Goal: Task Accomplishment & Management: Manage account settings

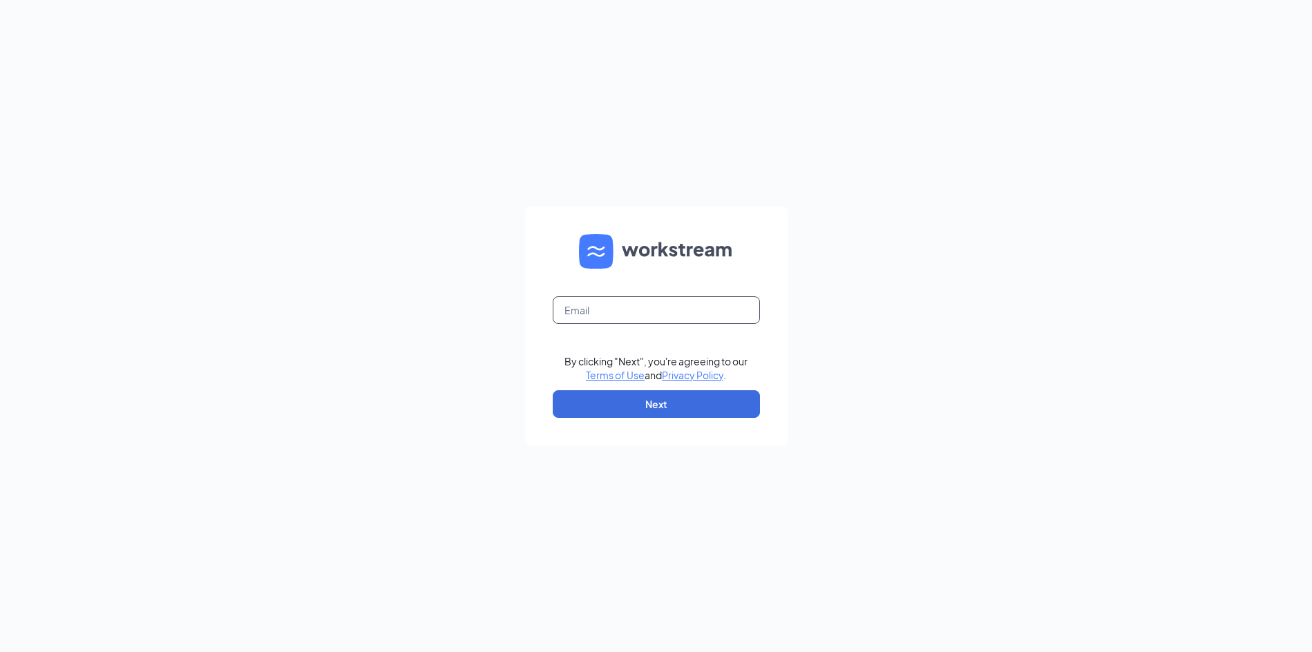
click at [616, 312] on input "text" at bounding box center [656, 310] width 207 height 28
type input "hrjj@cfagainesville.com"
click at [661, 403] on button "Next" at bounding box center [656, 404] width 207 height 28
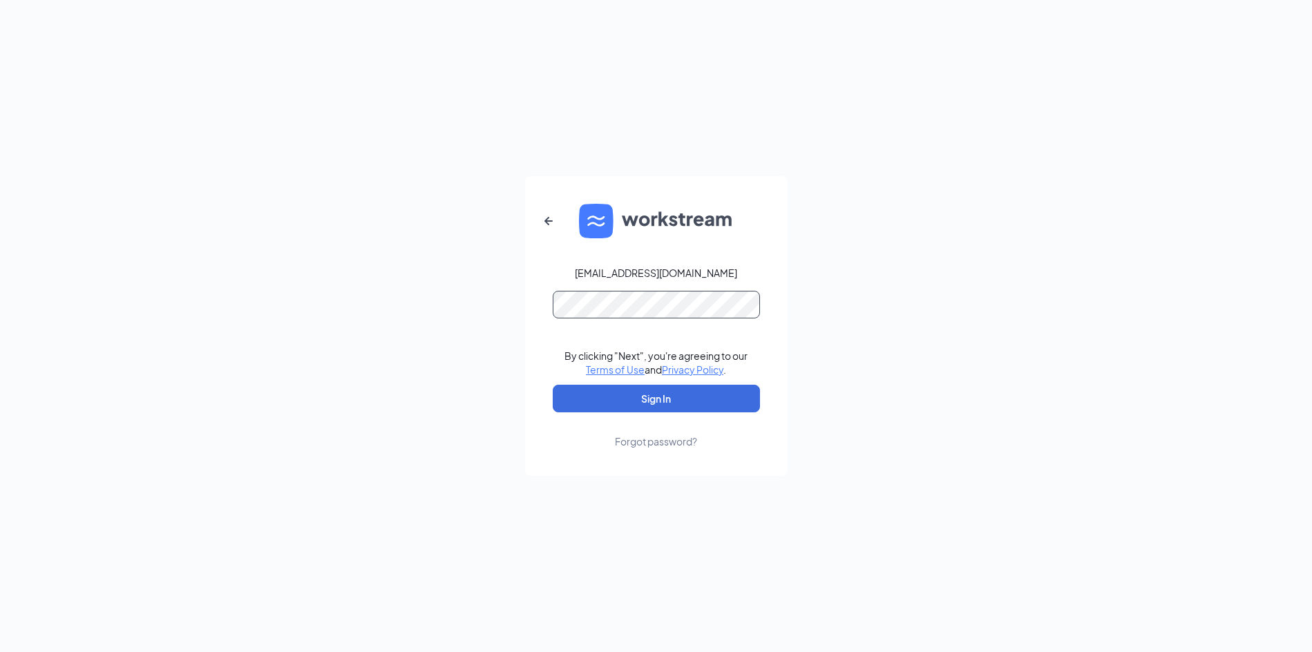
click at [553, 385] on button "Sign In" at bounding box center [656, 399] width 207 height 28
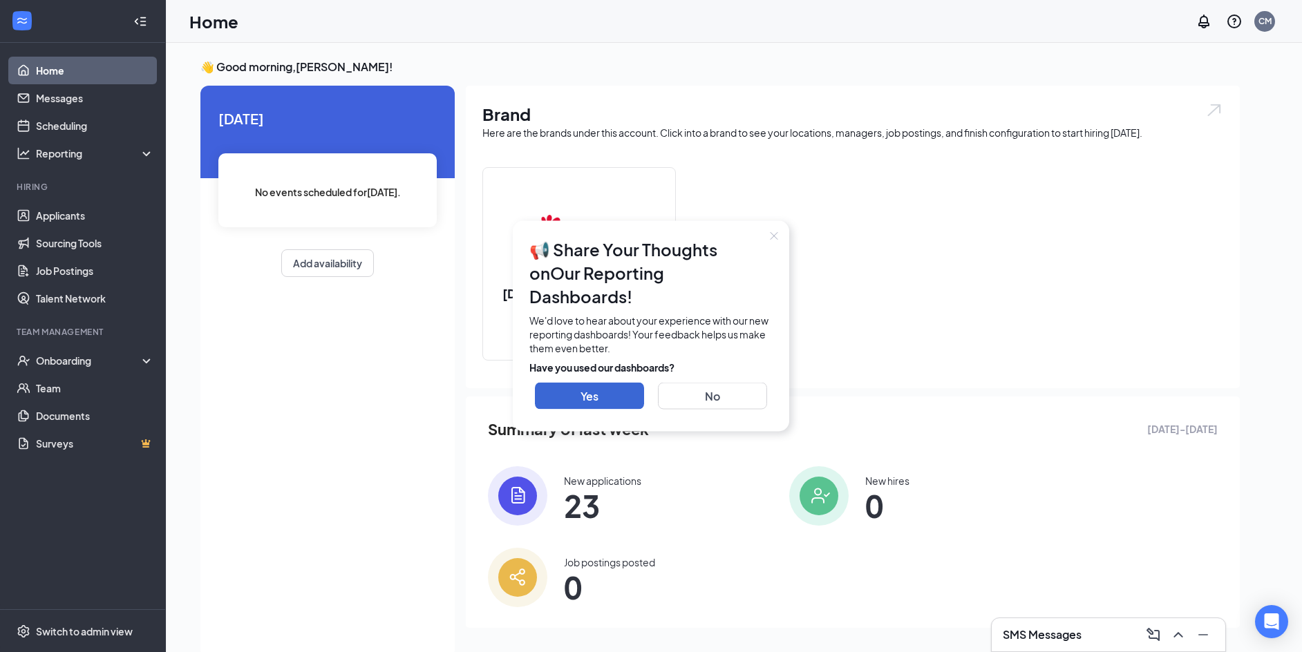
click at [767, 251] on button "Close" at bounding box center [774, 236] width 30 height 30
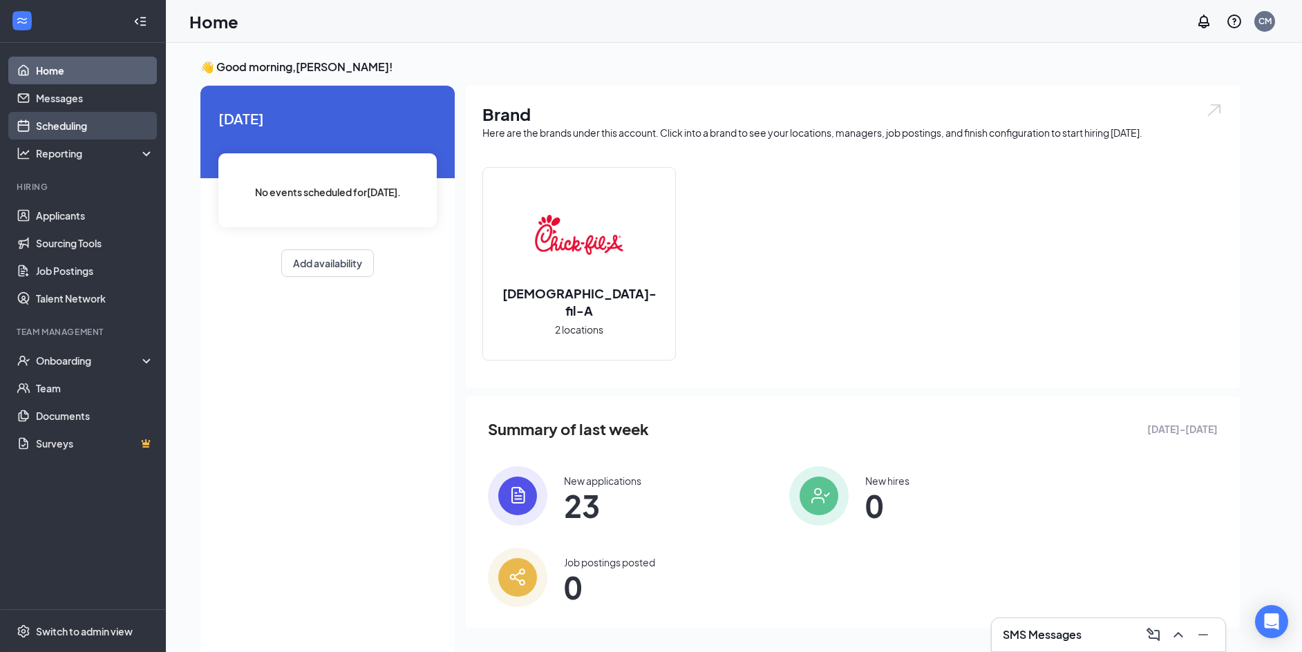
click at [121, 122] on link "Scheduling" at bounding box center [95, 126] width 118 height 28
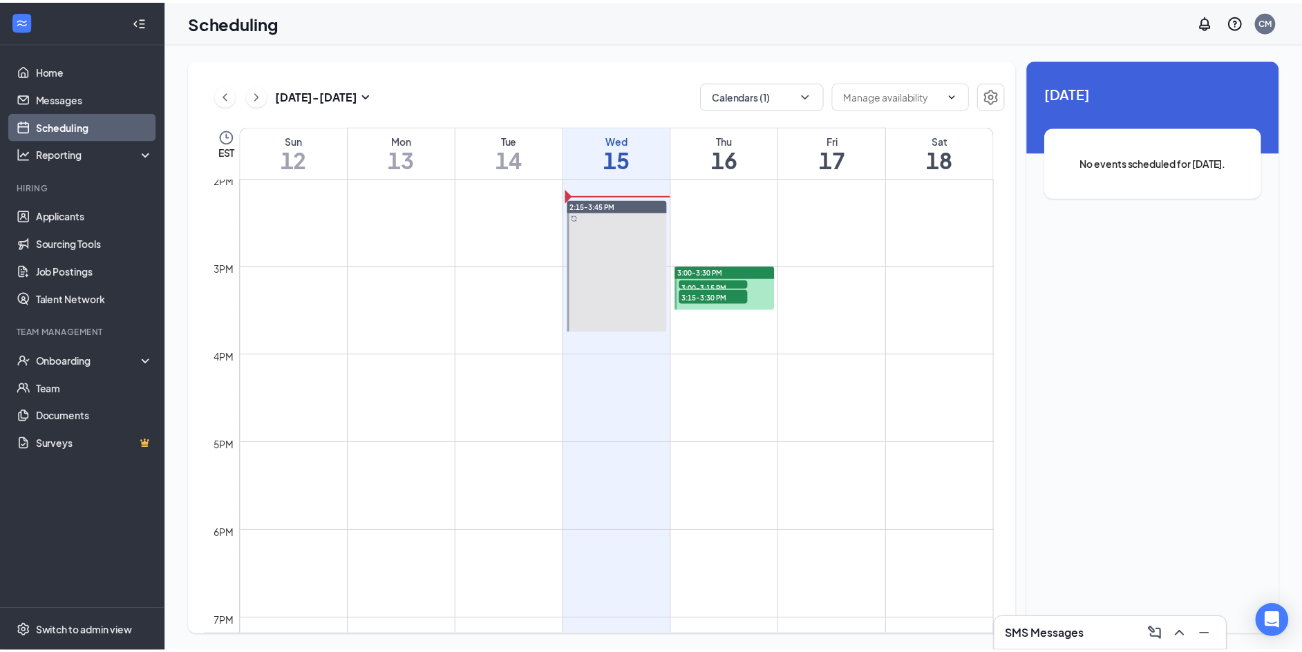
scroll to position [1232, 0]
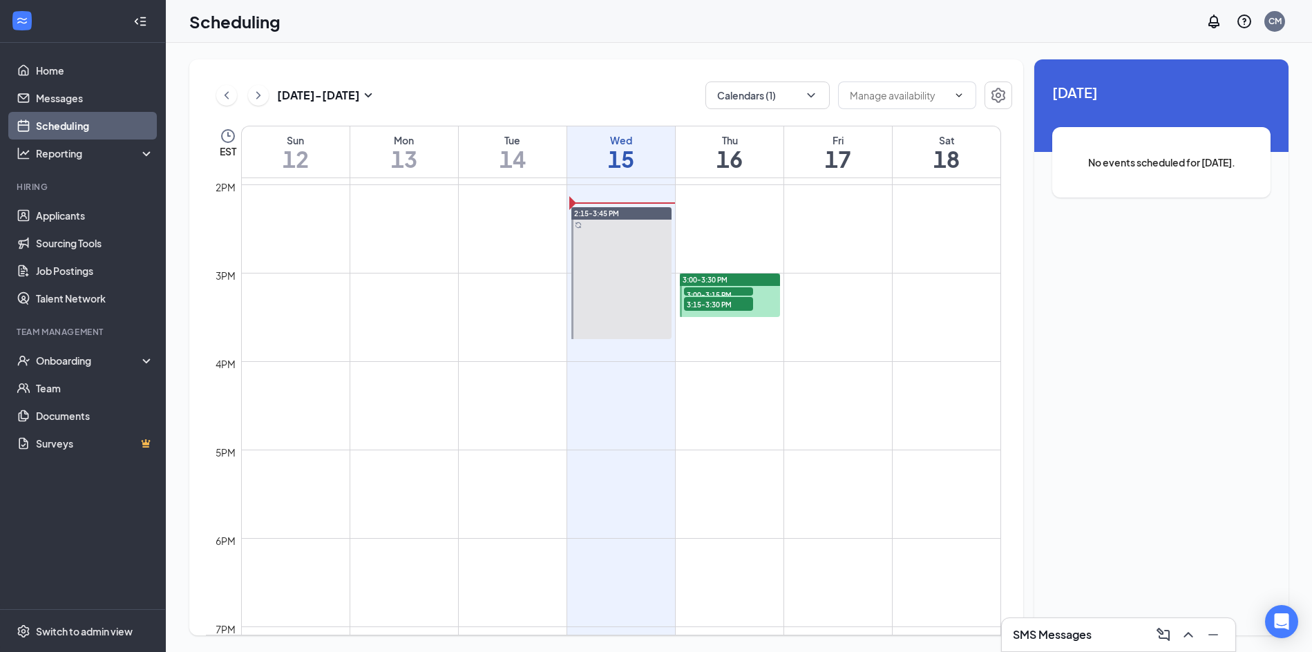
click at [718, 292] on span "3:00-3:15 PM" at bounding box center [718, 294] width 69 height 14
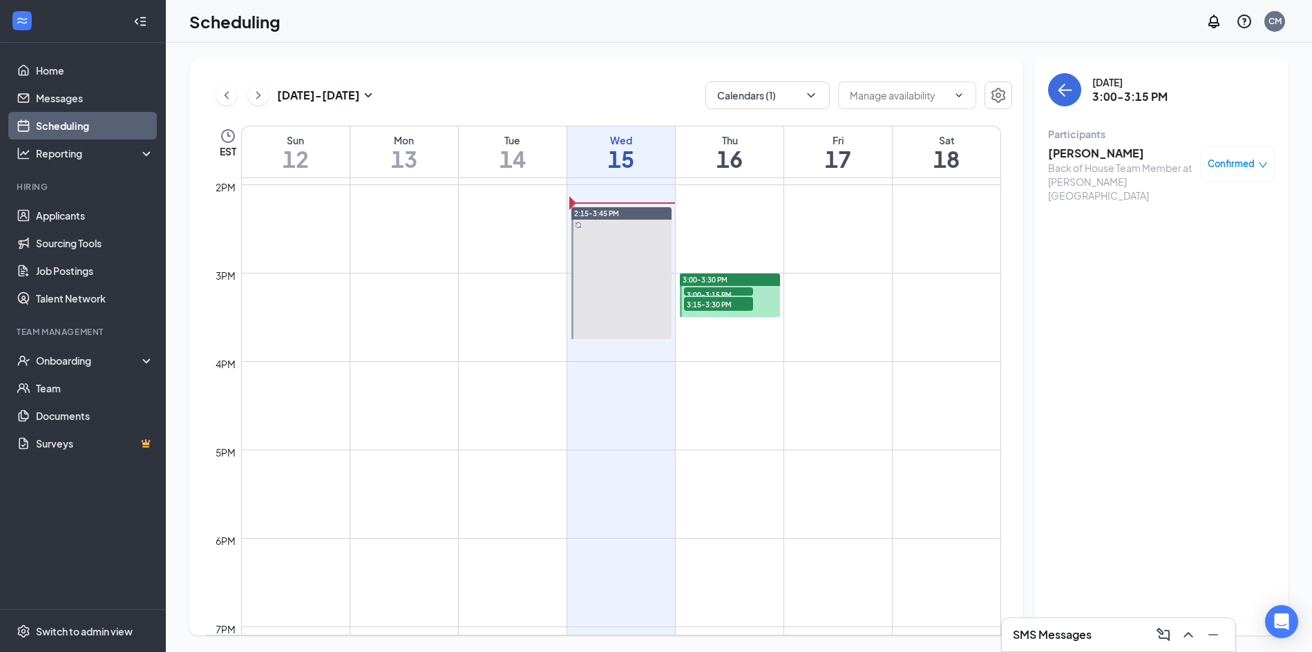
click at [721, 311] on div "3:15-3:30 PM 1" at bounding box center [719, 304] width 72 height 17
click at [100, 214] on link "Applicants" at bounding box center [95, 216] width 118 height 28
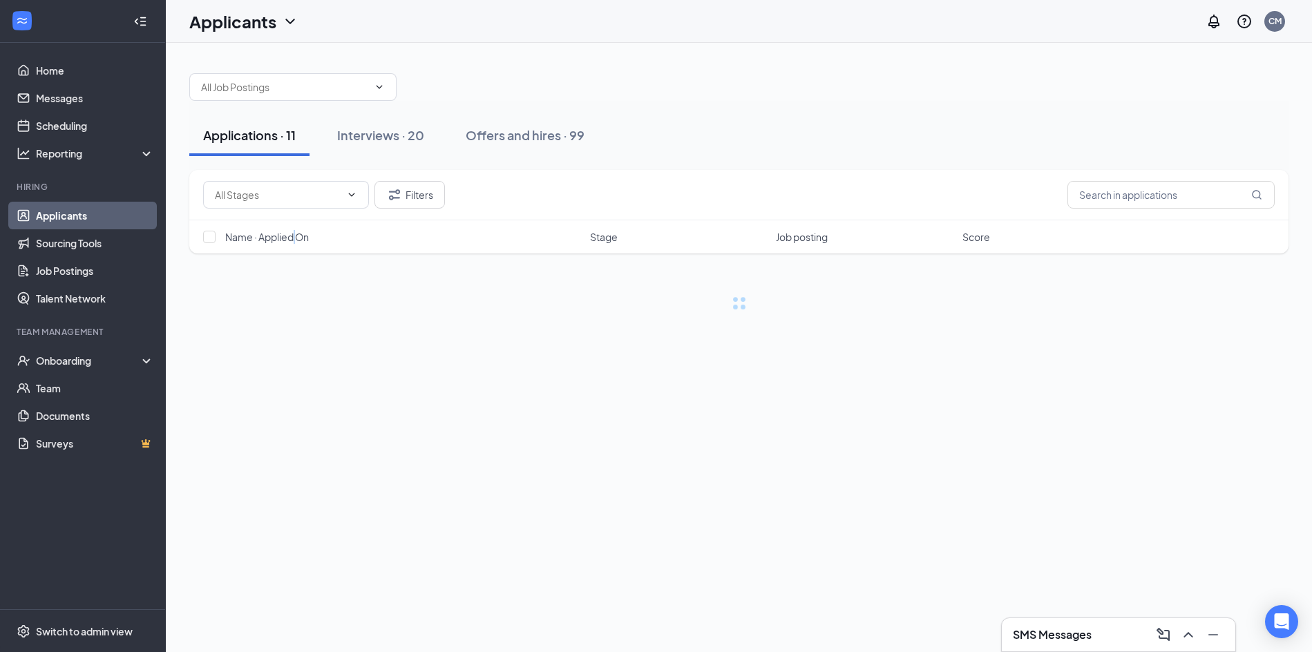
click at [301, 232] on span "Name · Applied On" at bounding box center [267, 237] width 84 height 14
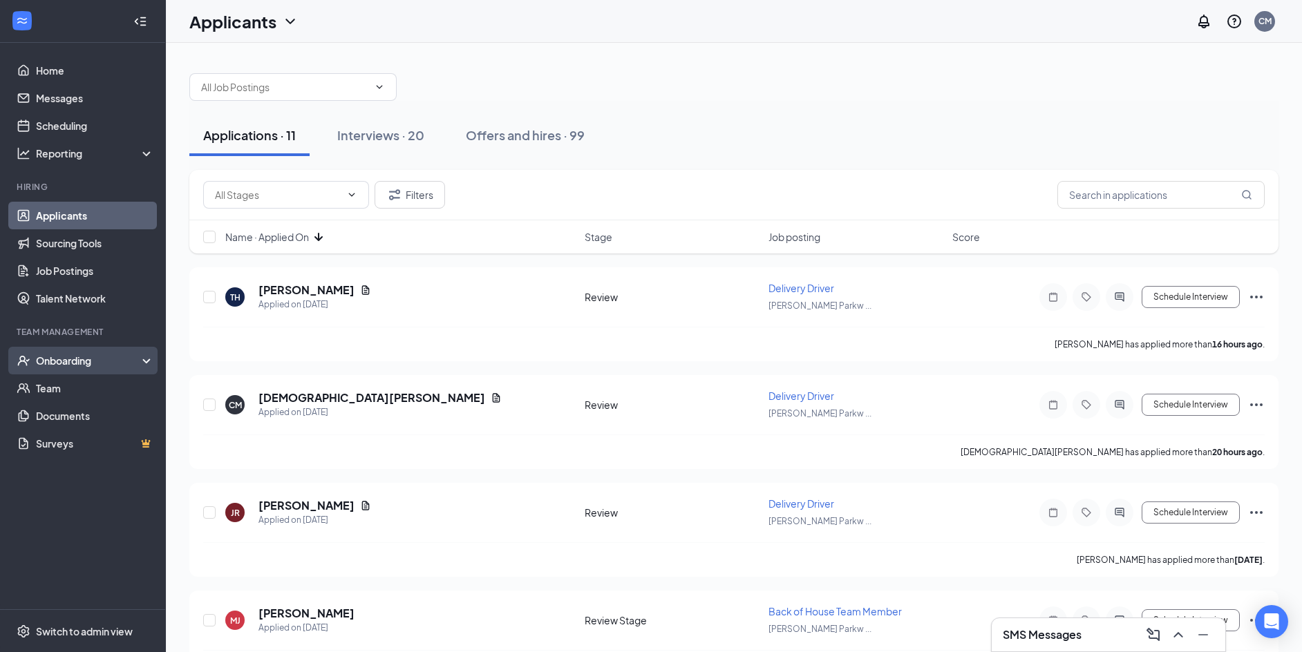
click at [91, 354] on div "Onboarding" at bounding box center [89, 361] width 106 height 14
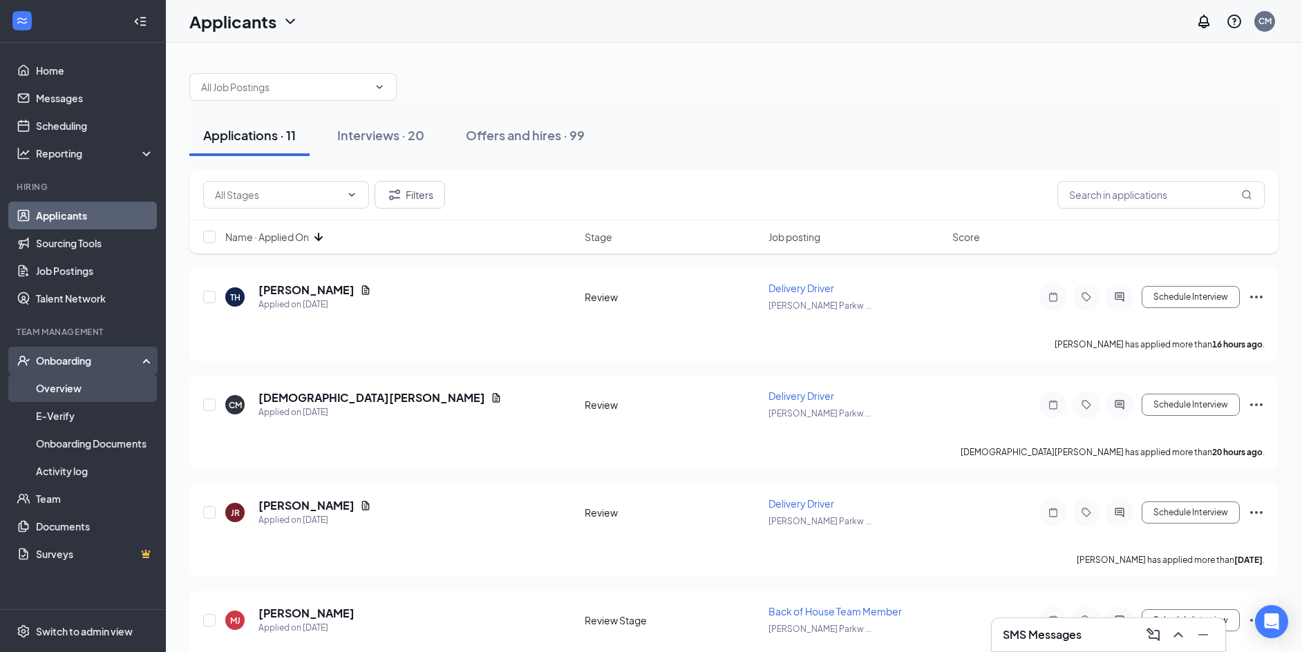
click at [83, 388] on link "Overview" at bounding box center [95, 389] width 118 height 28
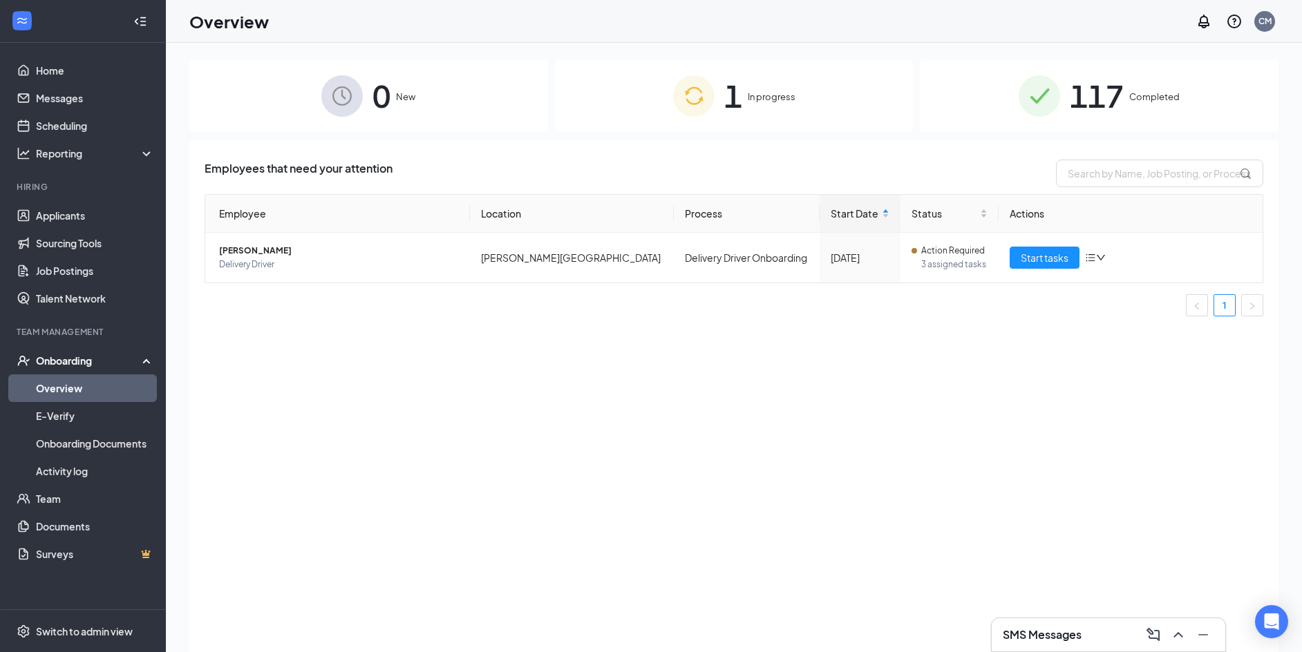
click at [746, 113] on div "1 In progress" at bounding box center [734, 95] width 359 height 73
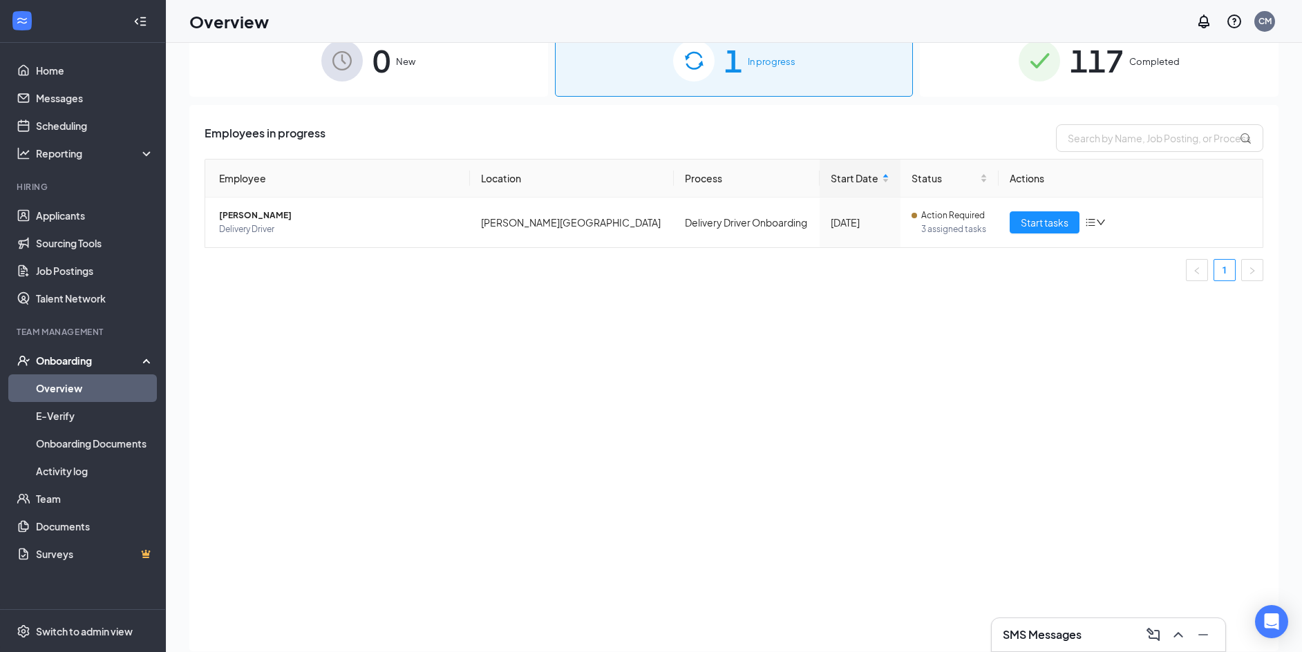
scroll to position [62, 0]
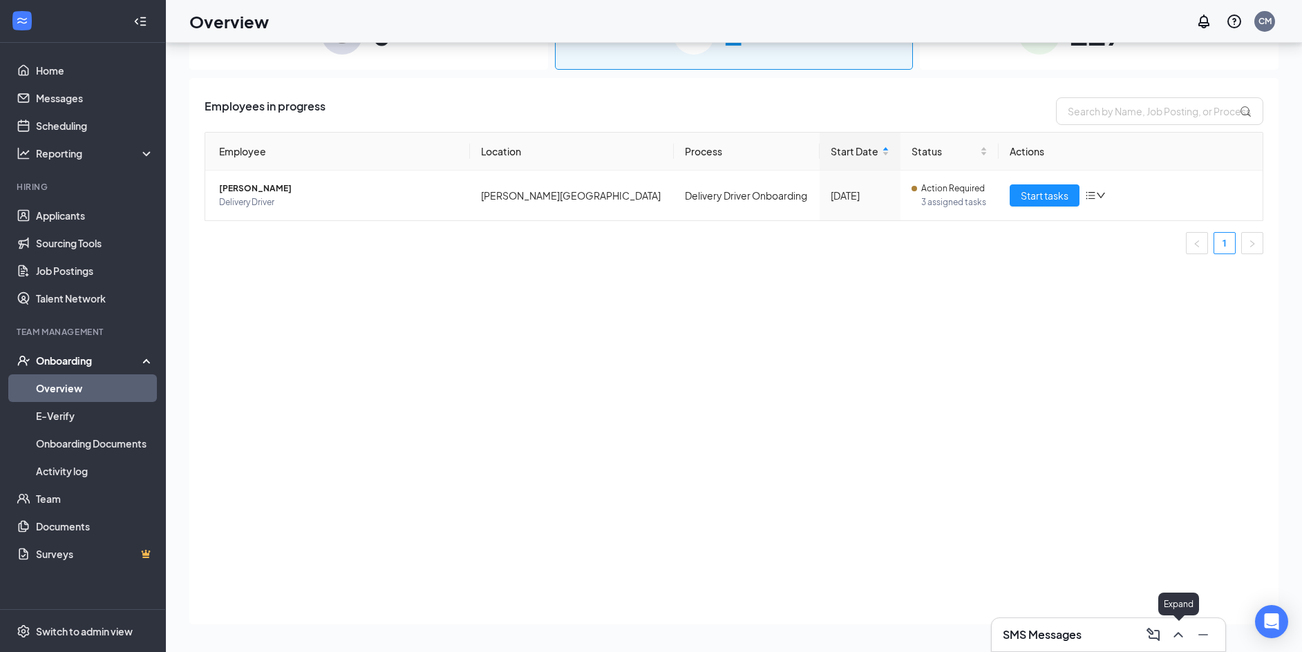
click at [1180, 639] on icon "ChevronUp" at bounding box center [1178, 635] width 17 height 17
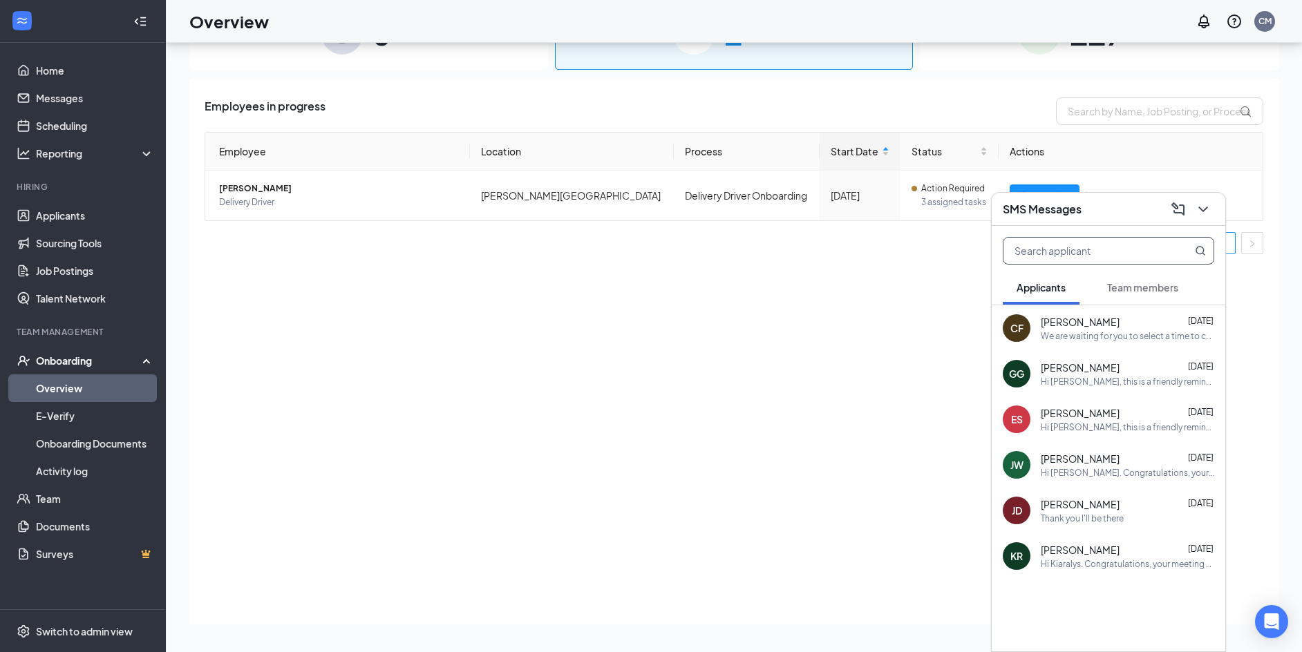
click at [1114, 251] on input "text" at bounding box center [1085, 251] width 164 height 26
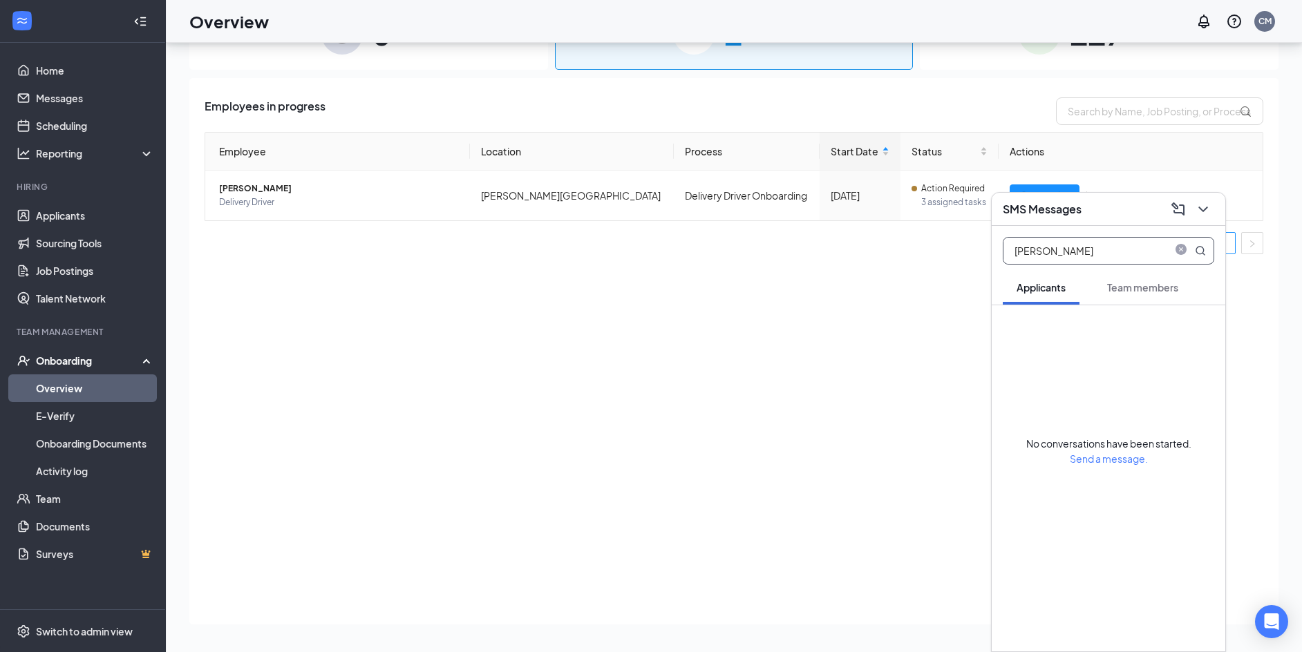
type input "scott"
click at [1159, 278] on button "Team members" at bounding box center [1142, 287] width 99 height 35
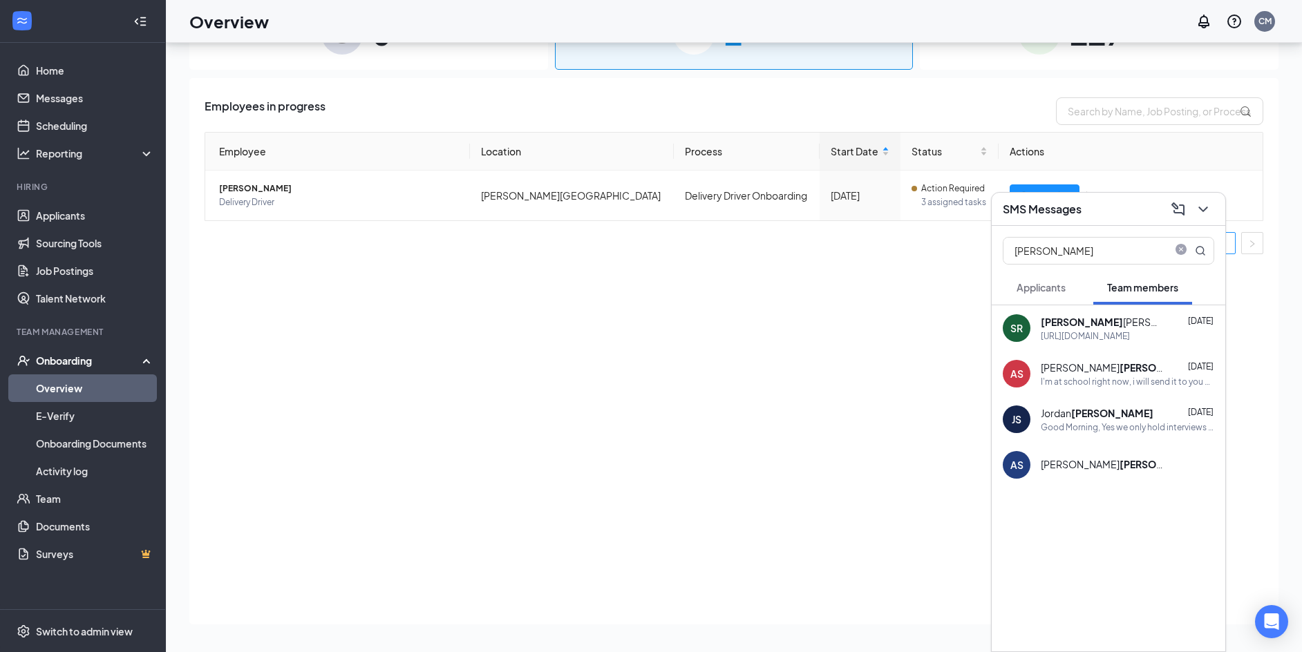
click at [1113, 343] on div "SR Scott Reynolds Oct 14 https://www.uscis.gov/i-9-central/form-i-9-acceptable-…" at bounding box center [1109, 328] width 234 height 46
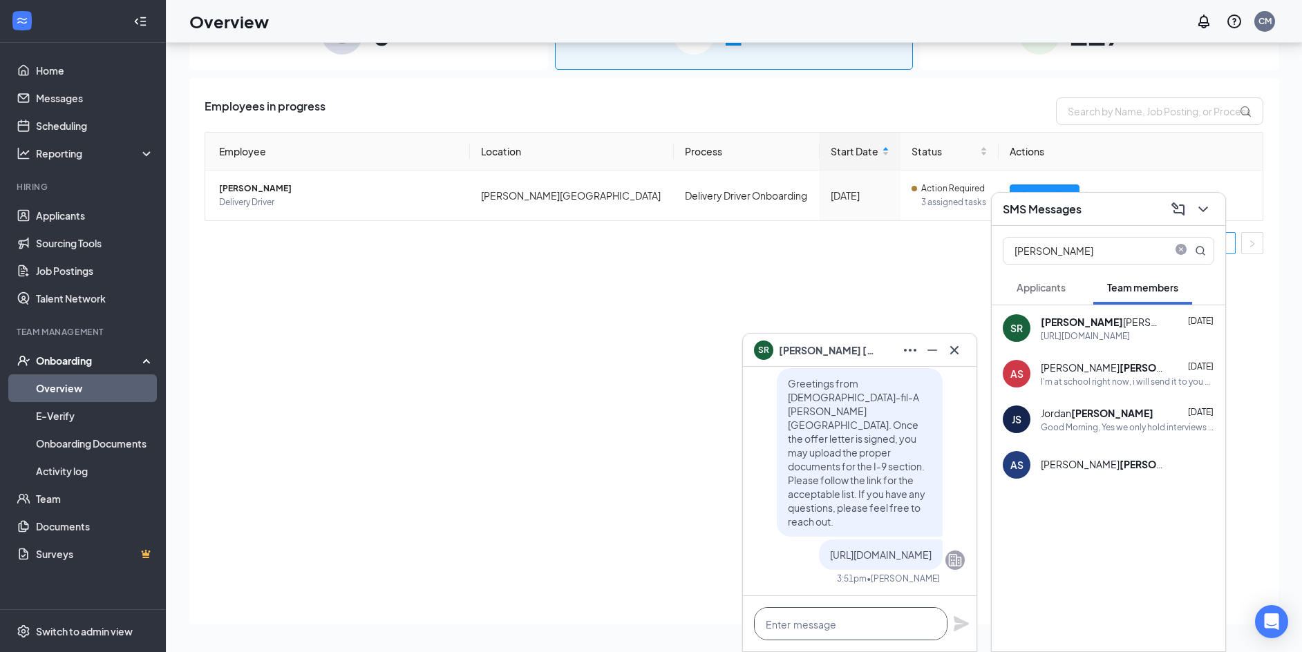
click at [856, 621] on textarea at bounding box center [850, 623] width 193 height 33
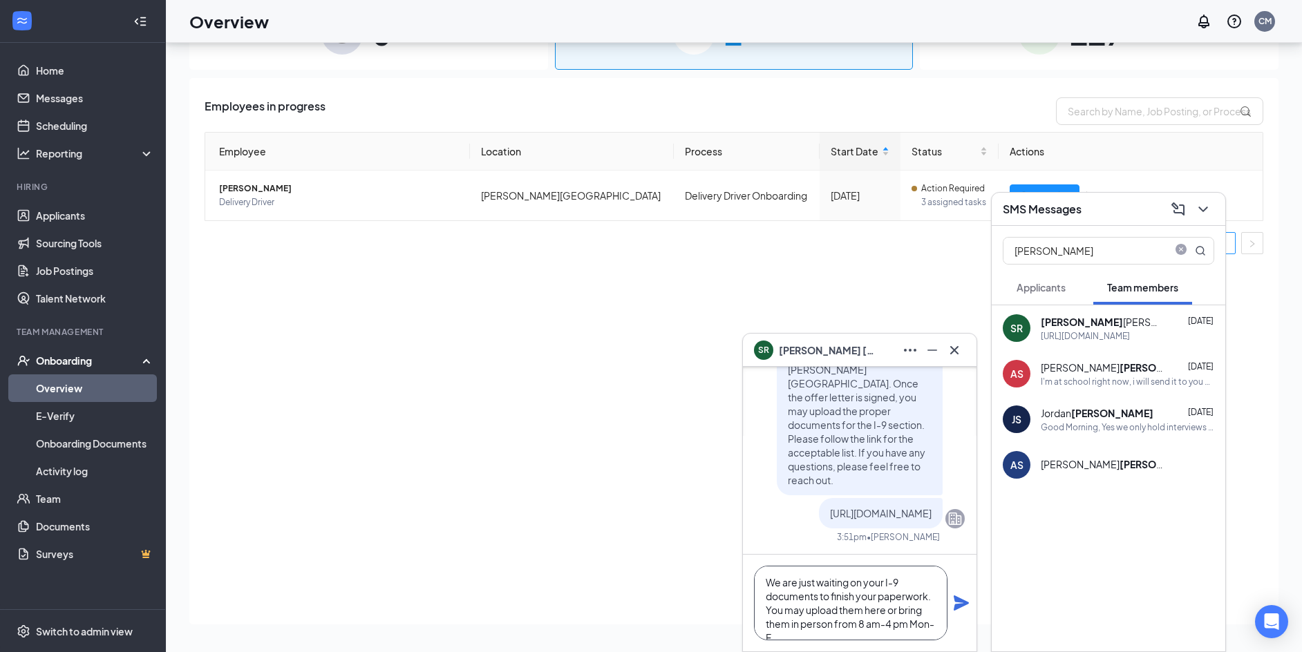
scroll to position [15, 0]
type textarea "We are just waiting on your I-9 documents to finish your paperwork. You may upl…"
click at [959, 605] on icon "Plane" at bounding box center [961, 603] width 15 height 15
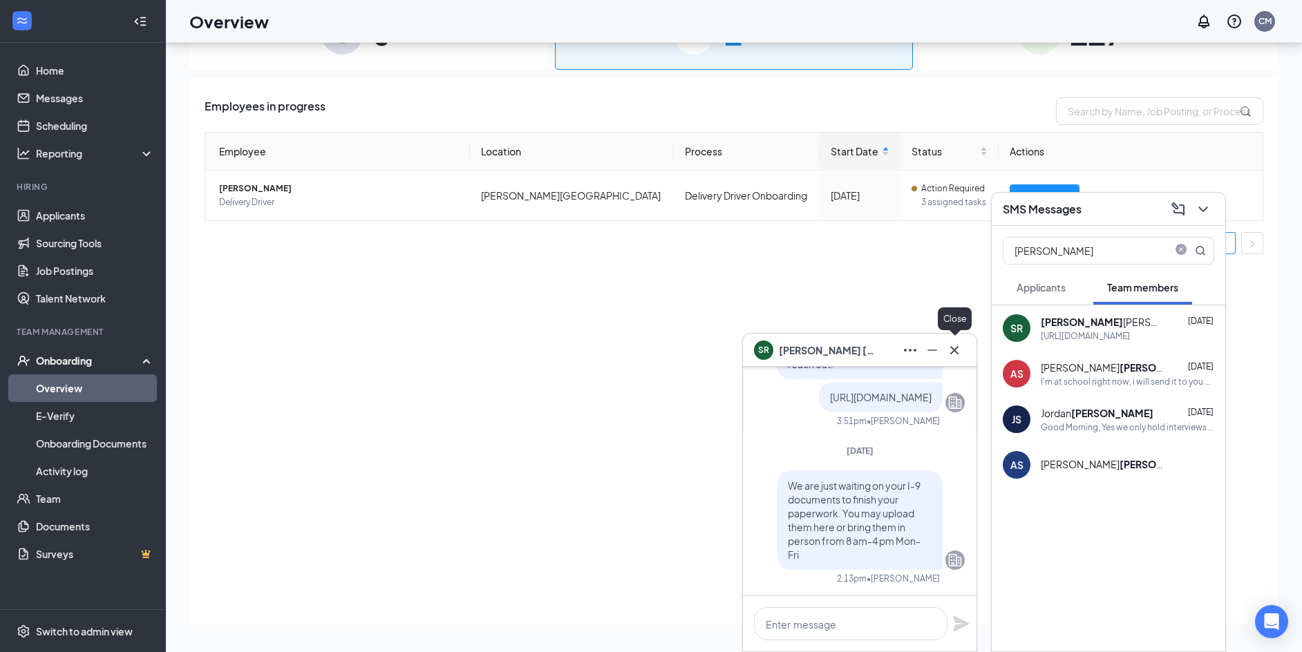
click at [955, 350] on icon "Cross" at bounding box center [954, 350] width 8 height 8
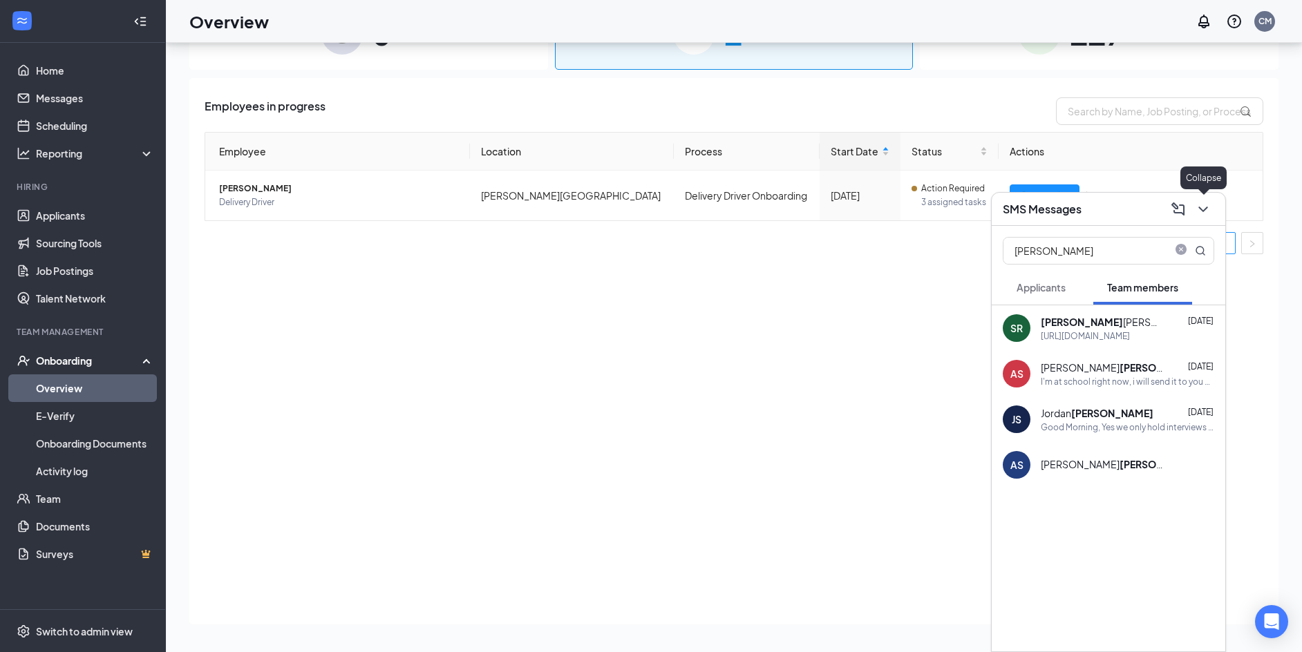
click at [1208, 207] on icon "ChevronDown" at bounding box center [1203, 209] width 17 height 17
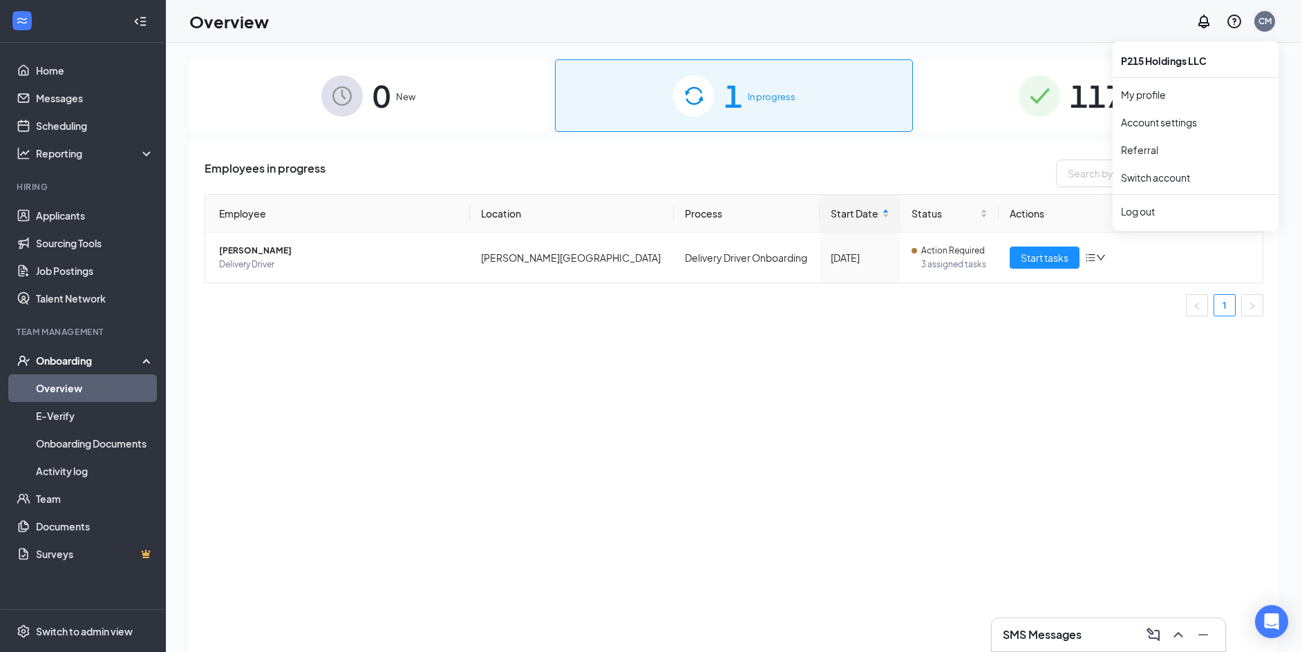
click at [1275, 19] on div "CM" at bounding box center [1265, 22] width 28 height 28
click at [1155, 217] on div "Log out" at bounding box center [1195, 212] width 149 height 14
